Goal: Check status

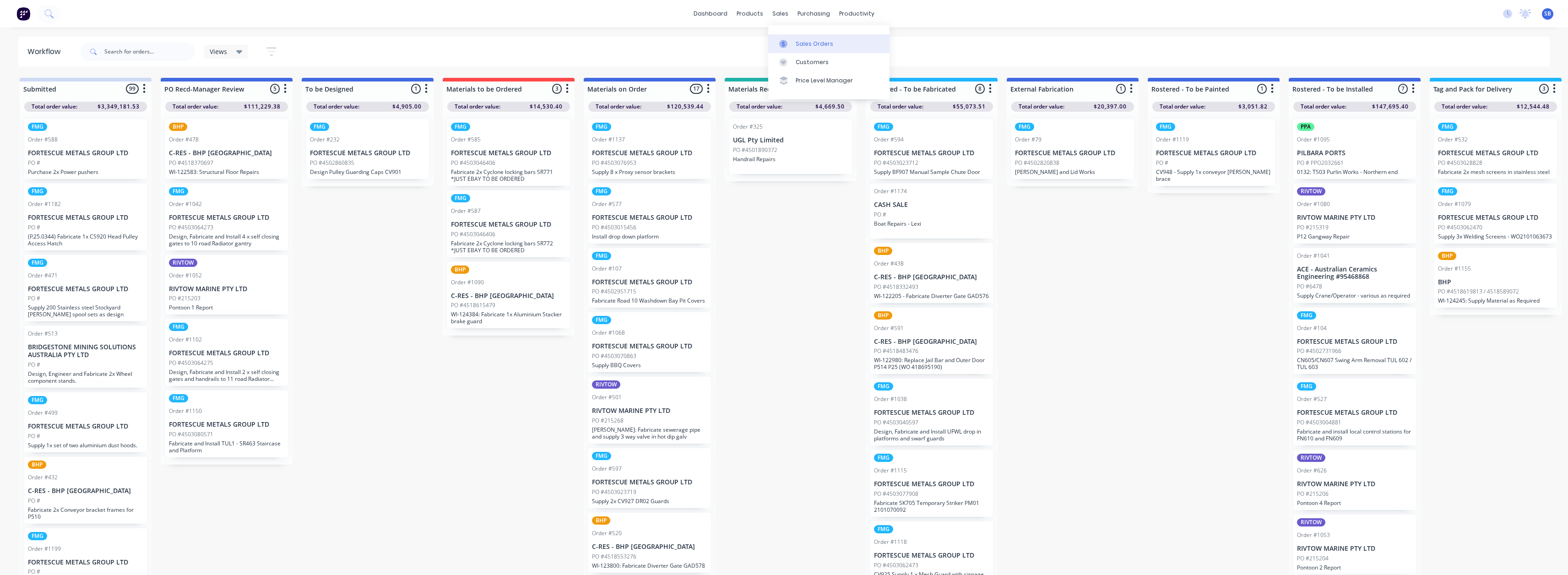
click at [809, 42] on div "Sales Orders" at bounding box center [814, 44] width 38 height 8
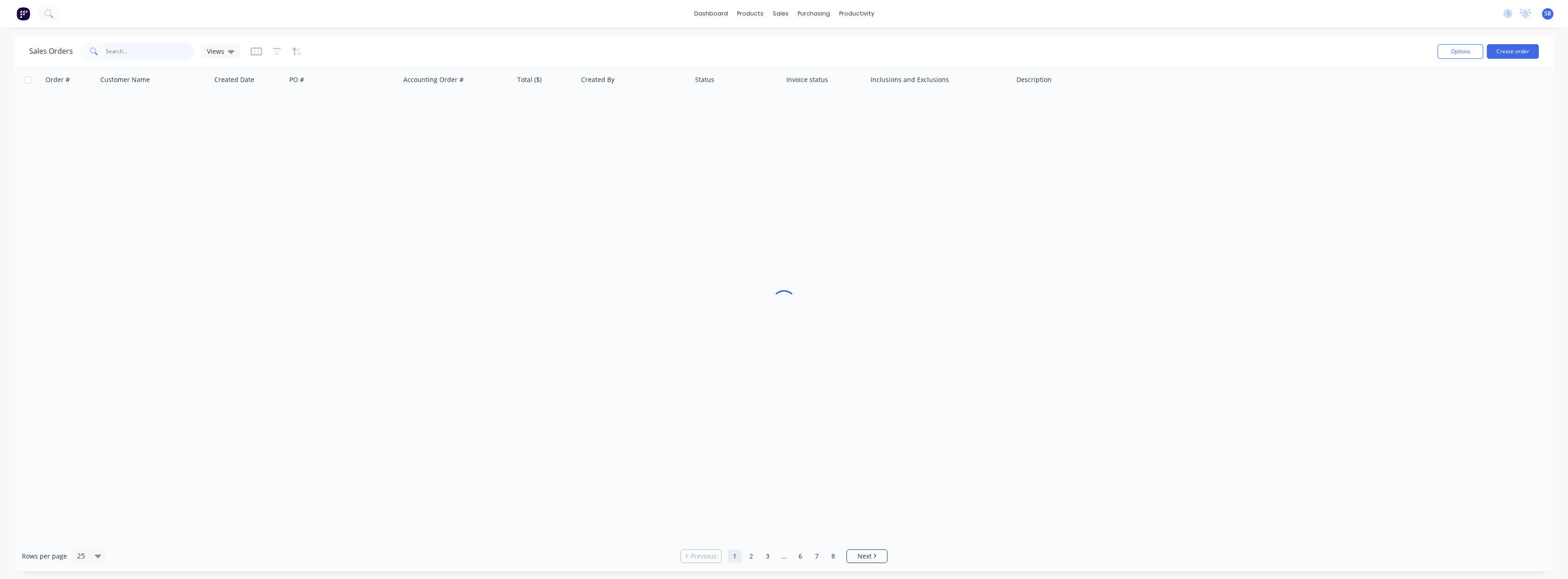
click at [159, 52] on input "text" at bounding box center [150, 51] width 89 height 18
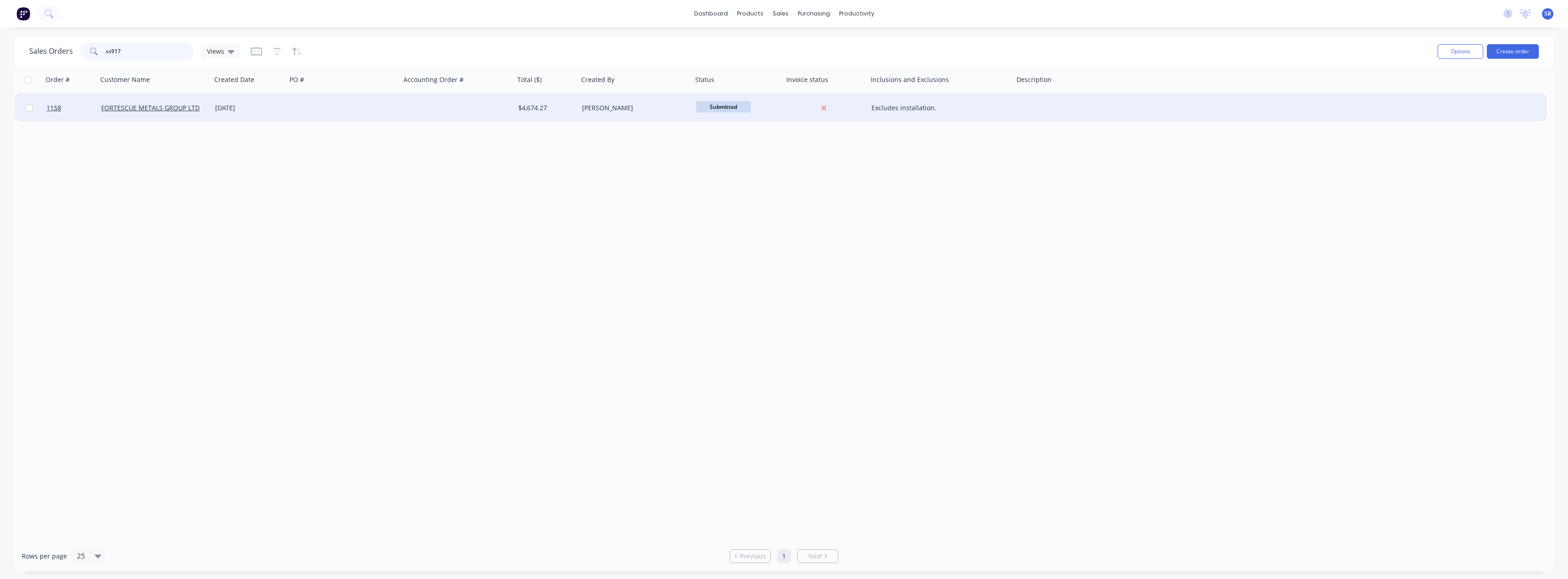
type input "ss917"
click at [243, 107] on div "[DATE]" at bounding box center [249, 108] width 68 height 9
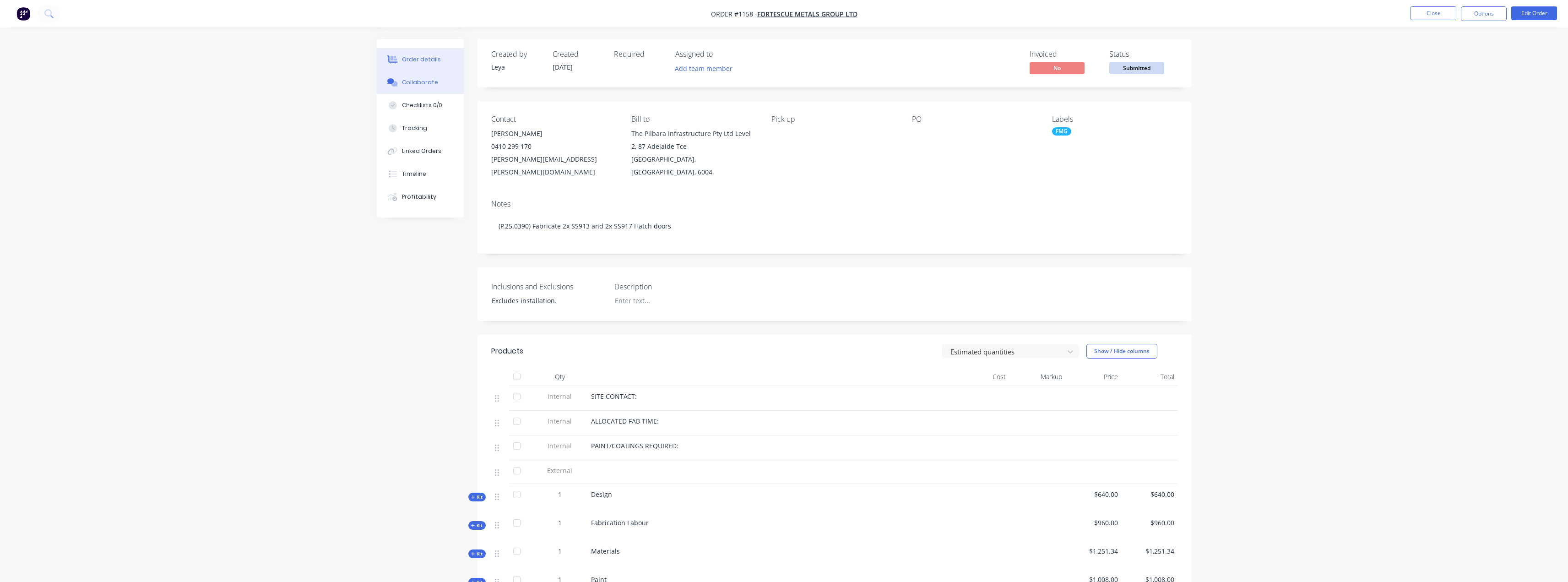
click at [424, 83] on div "Collaborate" at bounding box center [419, 82] width 36 height 9
